Goal: Information Seeking & Learning: Learn about a topic

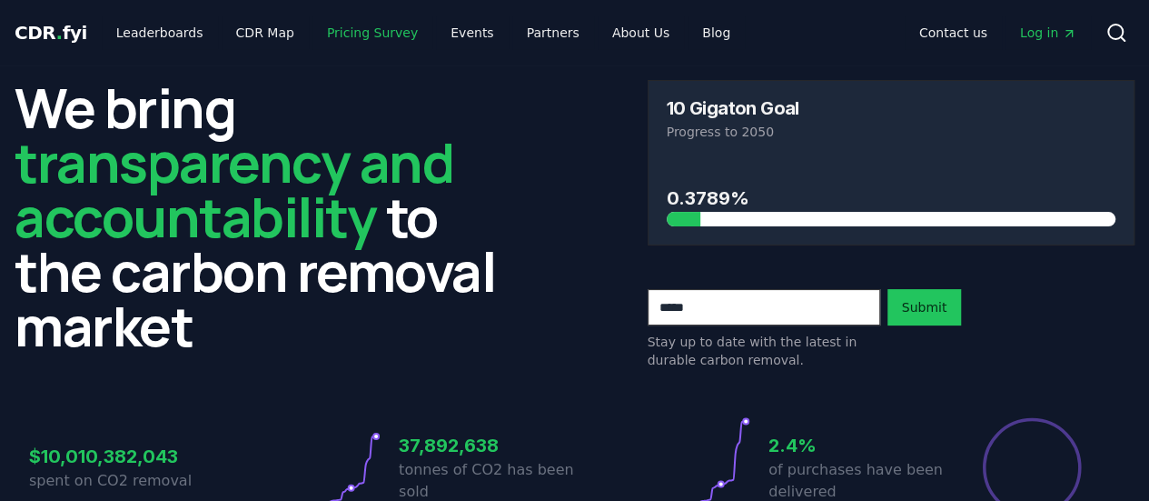
click at [363, 46] on link "Pricing Survey" at bounding box center [373, 32] width 120 height 33
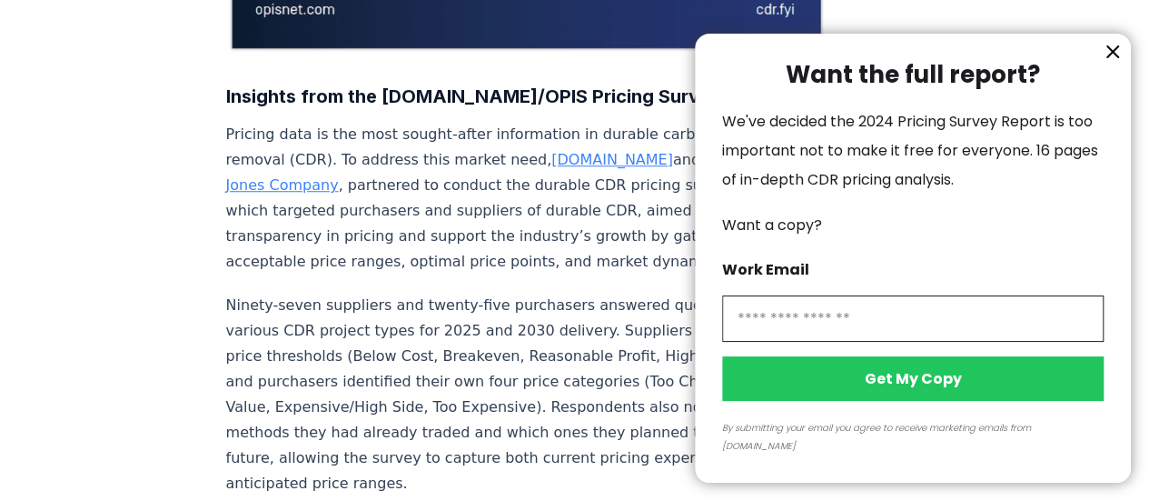
scroll to position [585, 0]
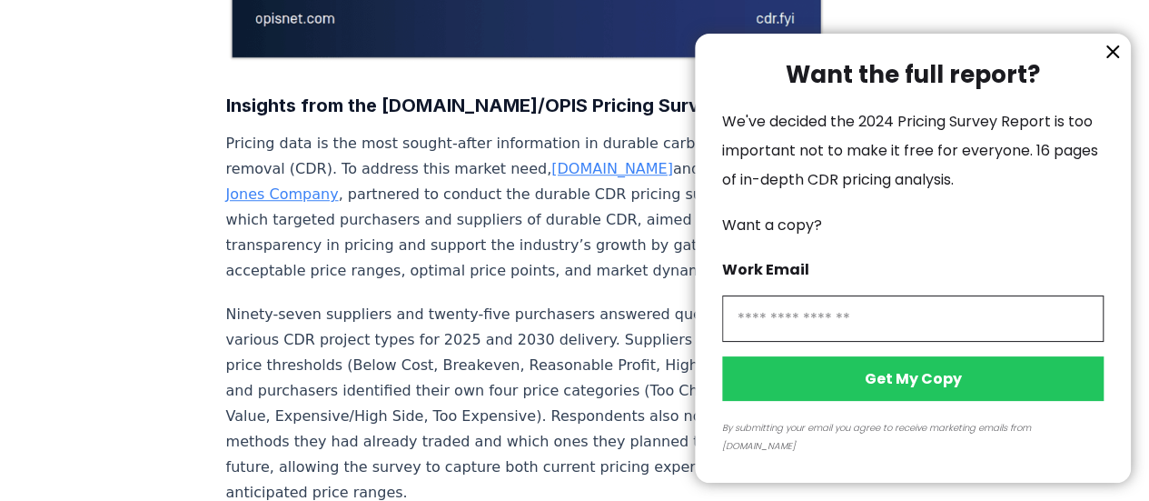
click at [1110, 63] on icon "information" at bounding box center [1113, 52] width 22 height 22
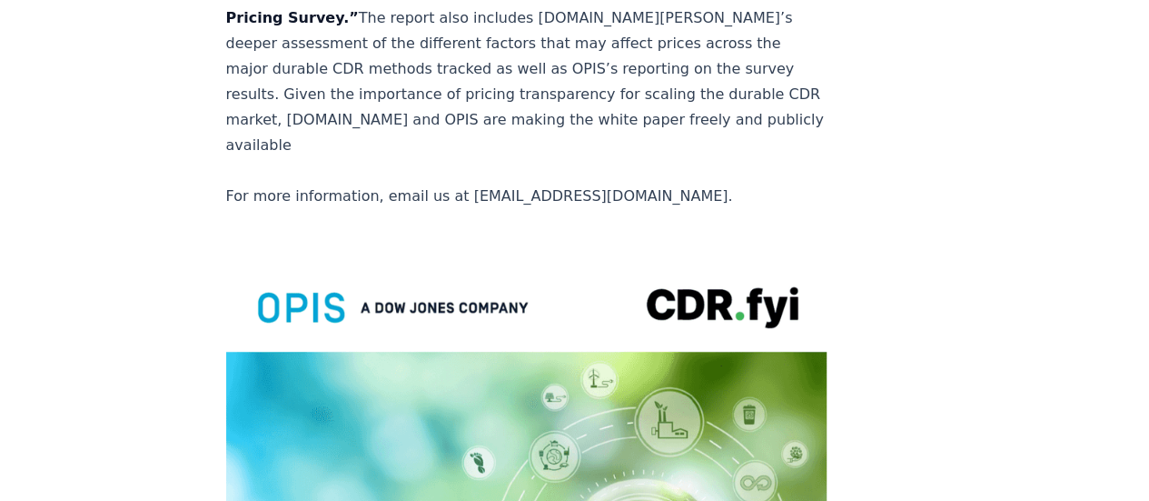
scroll to position [3292, 0]
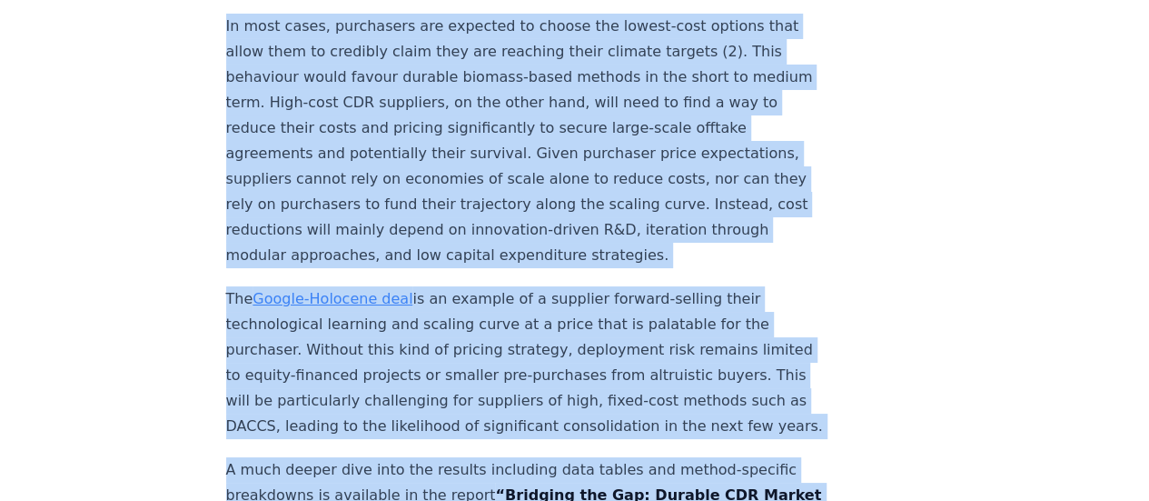
drag, startPoint x: 213, startPoint y: 277, endPoint x: 741, endPoint y: 389, distance: 540.5
copy div "Loremips dolo sit AME.con/ADIP Elitsed Doeius Tempori utla et dol magn aliqua-e…"
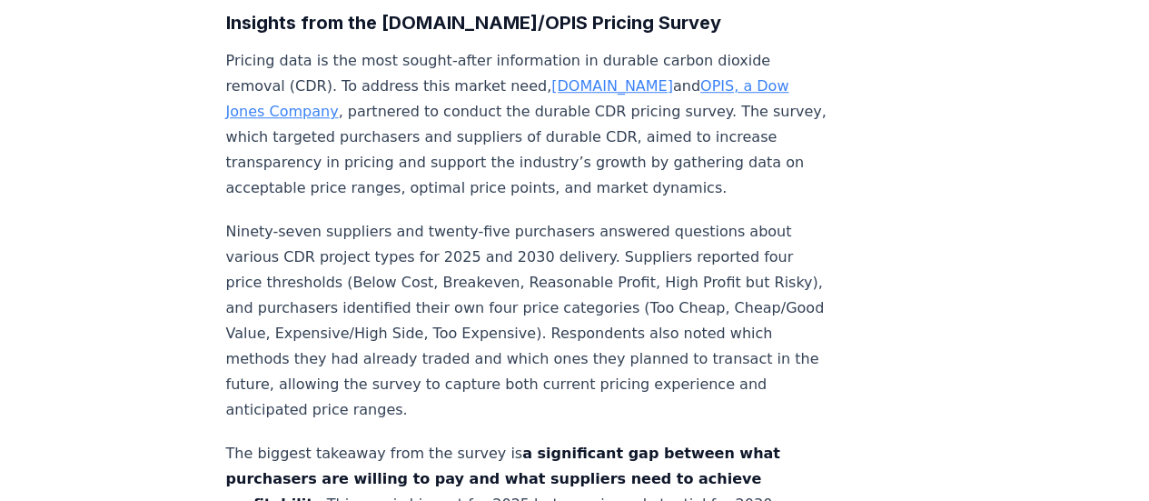
scroll to position [672, 0]
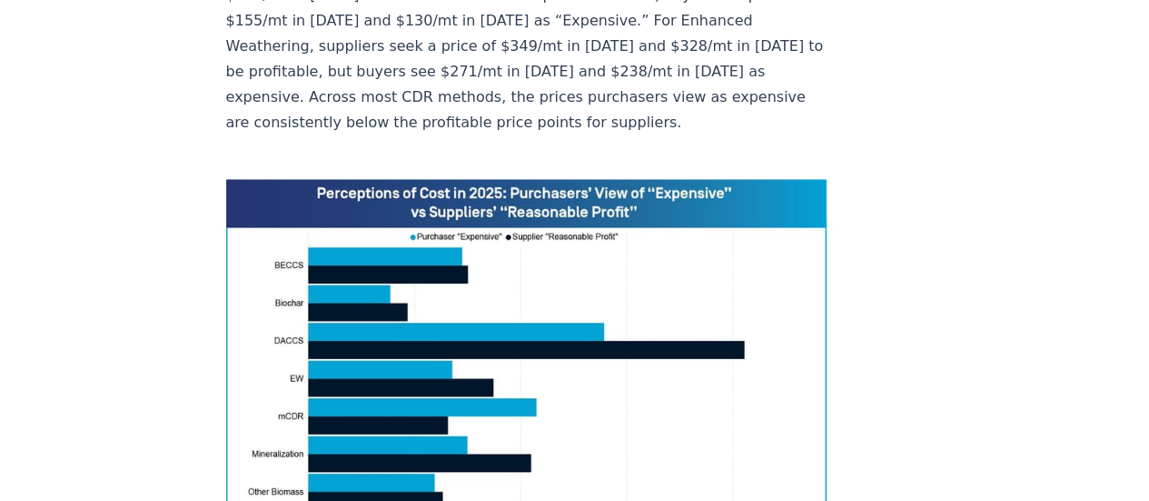
scroll to position [1247, 0]
